Goal: Transaction & Acquisition: Purchase product/service

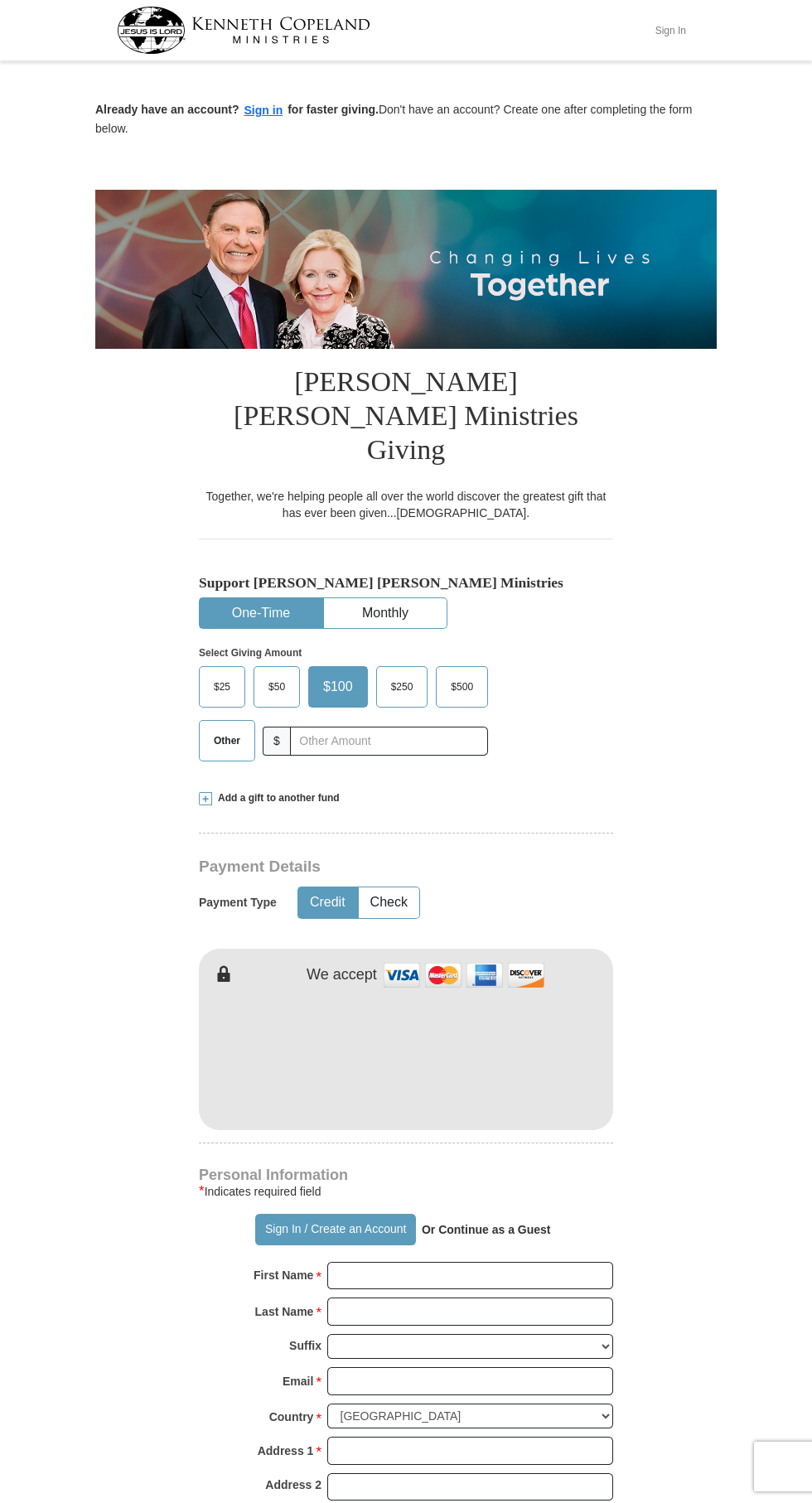
click at [676, 30] on button "Sign In" at bounding box center [671, 30] width 50 height 26
